Goal: Book appointment/travel/reservation

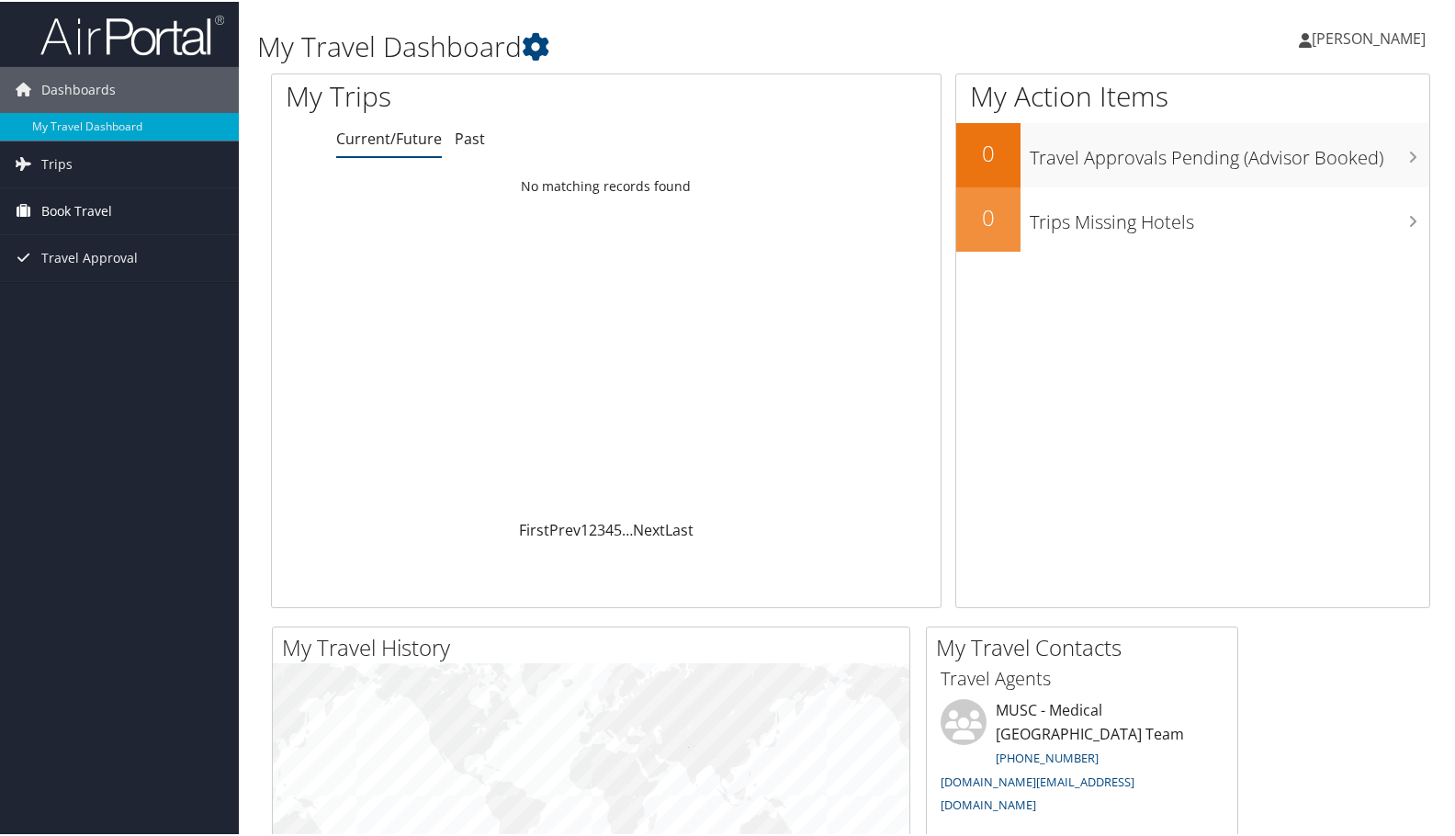
click at [63, 204] on span "Book Travel" at bounding box center [76, 210] width 71 height 46
click at [94, 302] on link "Book/Manage Online Trips" at bounding box center [119, 302] width 239 height 28
